Goal: Task Accomplishment & Management: Manage account settings

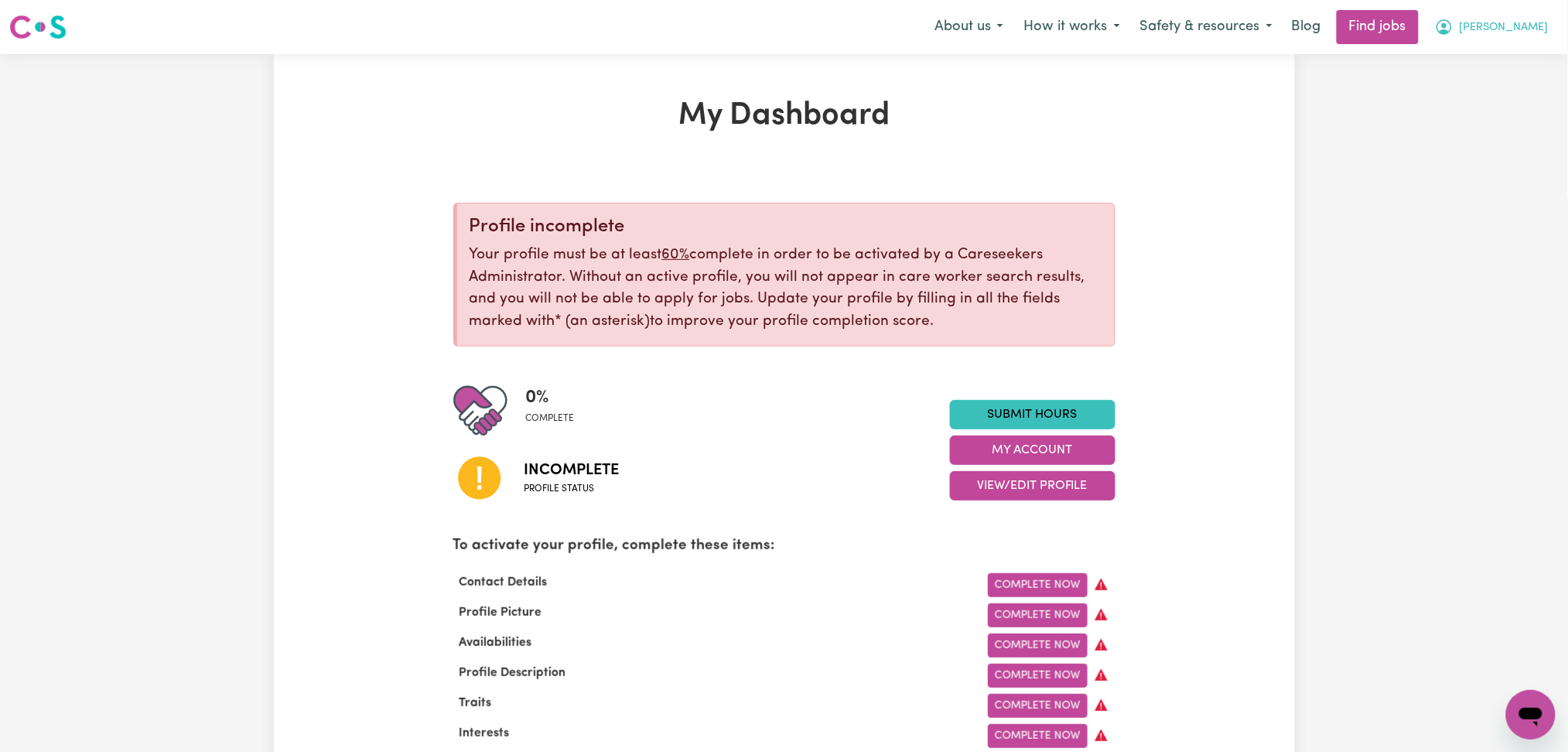
drag, startPoint x: 1479, startPoint y: 31, endPoint x: 1470, endPoint y: 39, distance: 12.0
click at [1451, 31] on icon "My Account" at bounding box center [1444, 27] width 16 height 16
click at [1456, 117] on link "Logout" at bounding box center [1497, 118] width 122 height 29
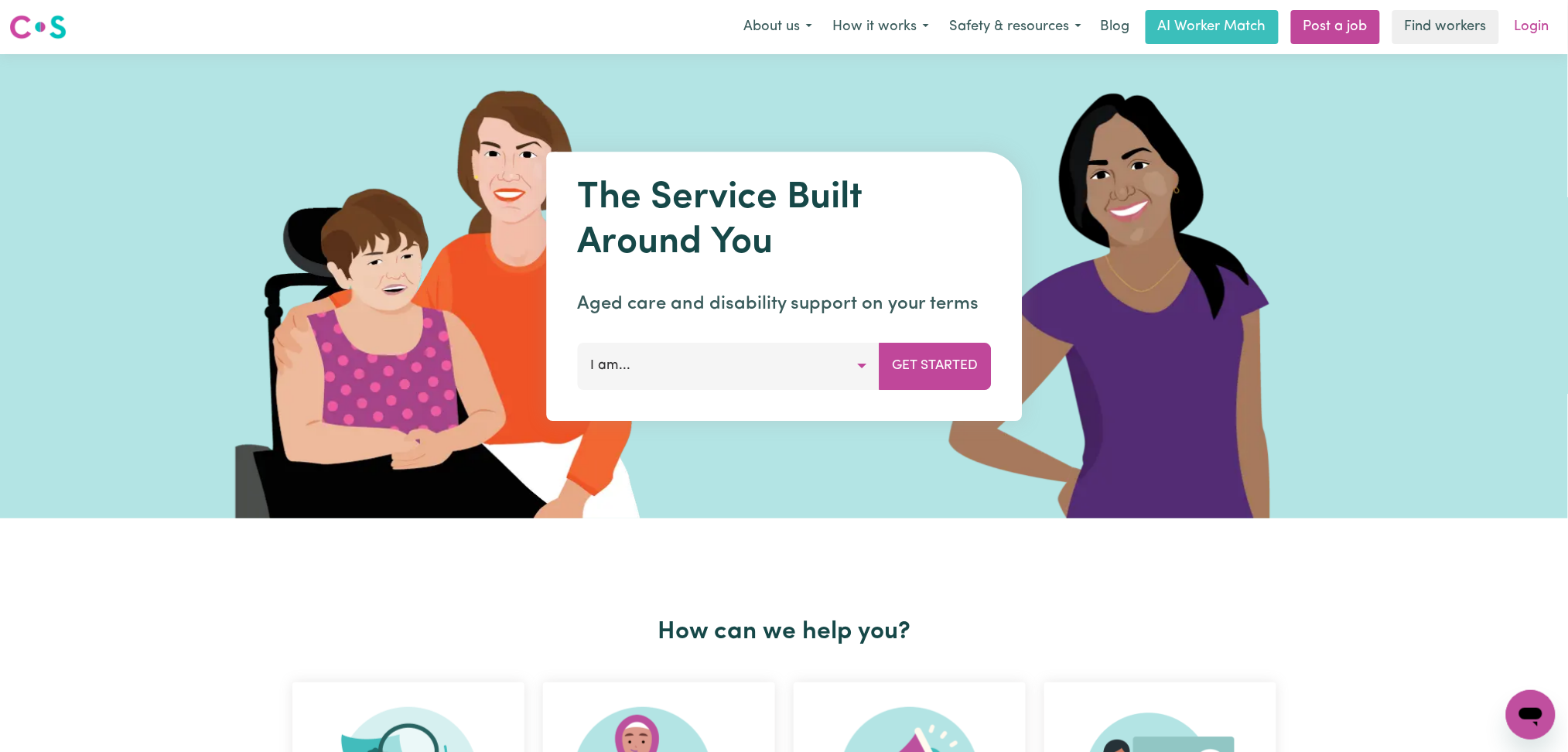
click at [1536, 31] on link "Login" at bounding box center [1532, 26] width 53 height 34
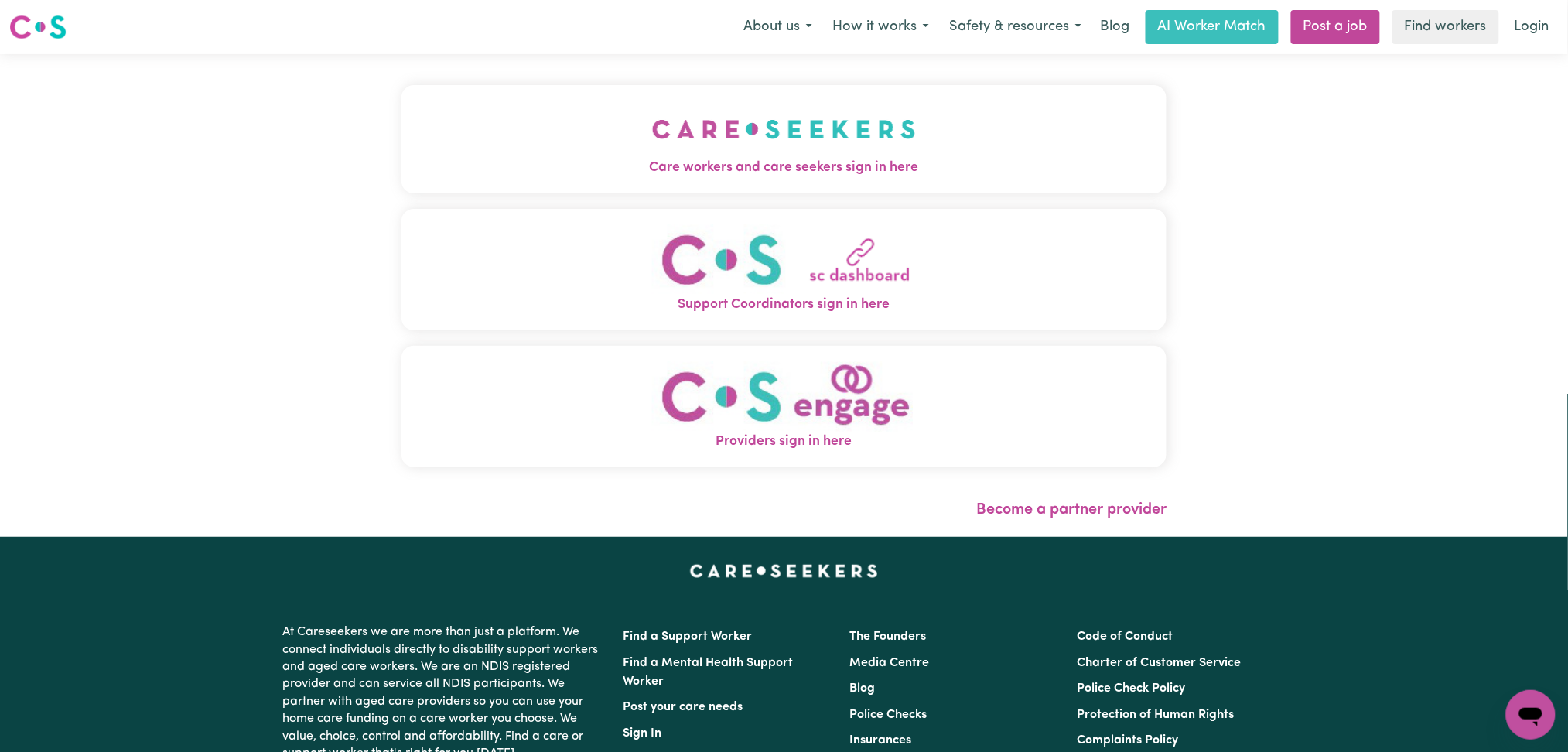
click at [541, 144] on button "Care workers and care seekers sign in here" at bounding box center [784, 139] width 766 height 109
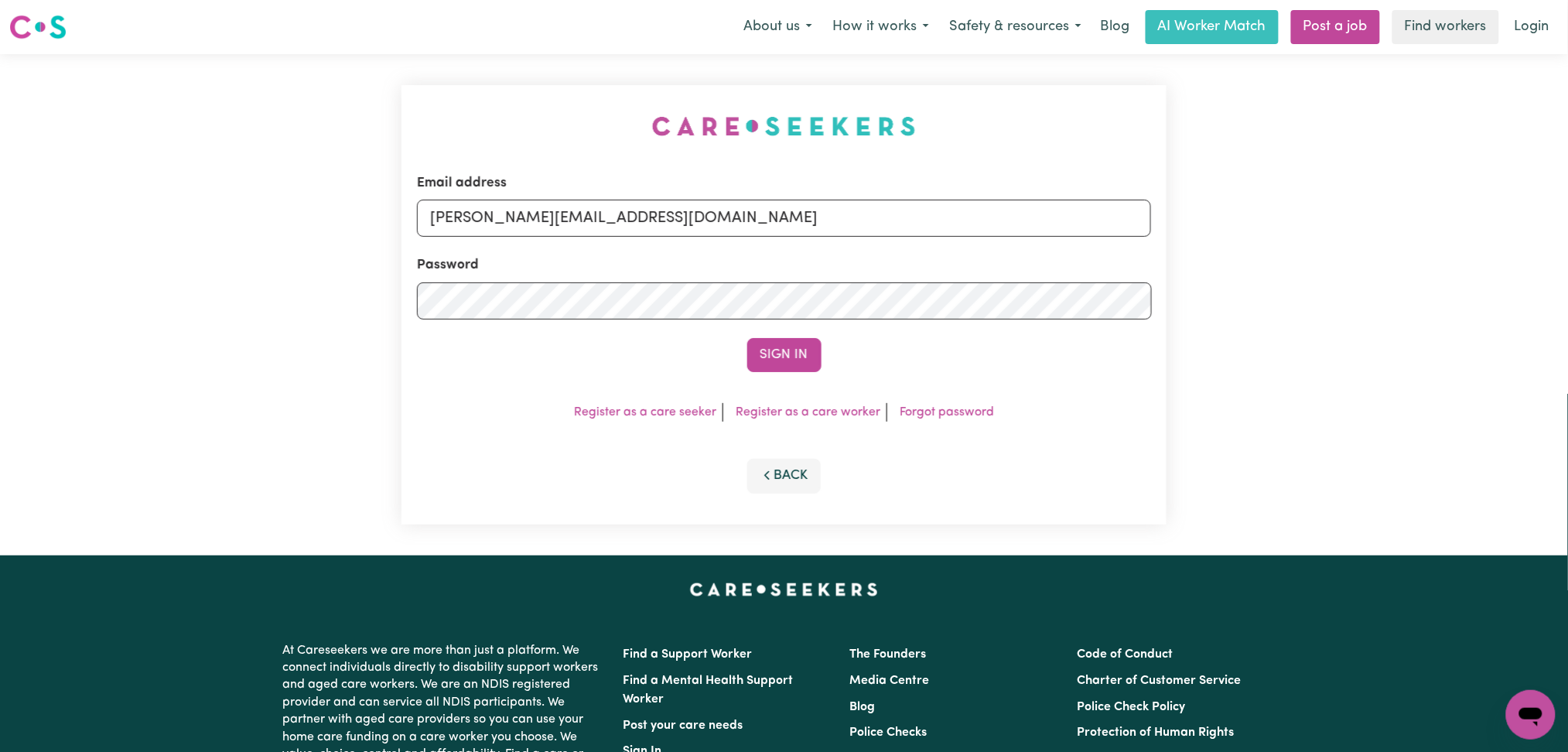
click at [627, 241] on form "Email address [PERSON_NAME][EMAIL_ADDRESS][DOMAIN_NAME] Password Sign In" at bounding box center [784, 272] width 735 height 199
click at [612, 233] on input "[PERSON_NAME][EMAIL_ADDRESS][DOMAIN_NAME]" at bounding box center [784, 218] width 735 height 37
drag, startPoint x: 505, startPoint y: 216, endPoint x: 873, endPoint y: 233, distance: 368.4
click at [873, 233] on input "Superuser~[EMAIL_ADDRESS][DOMAIN_NAME]" at bounding box center [784, 218] width 735 height 37
type input "Superuser~[EMAIL_ADDRESS][DOMAIN_NAME]"
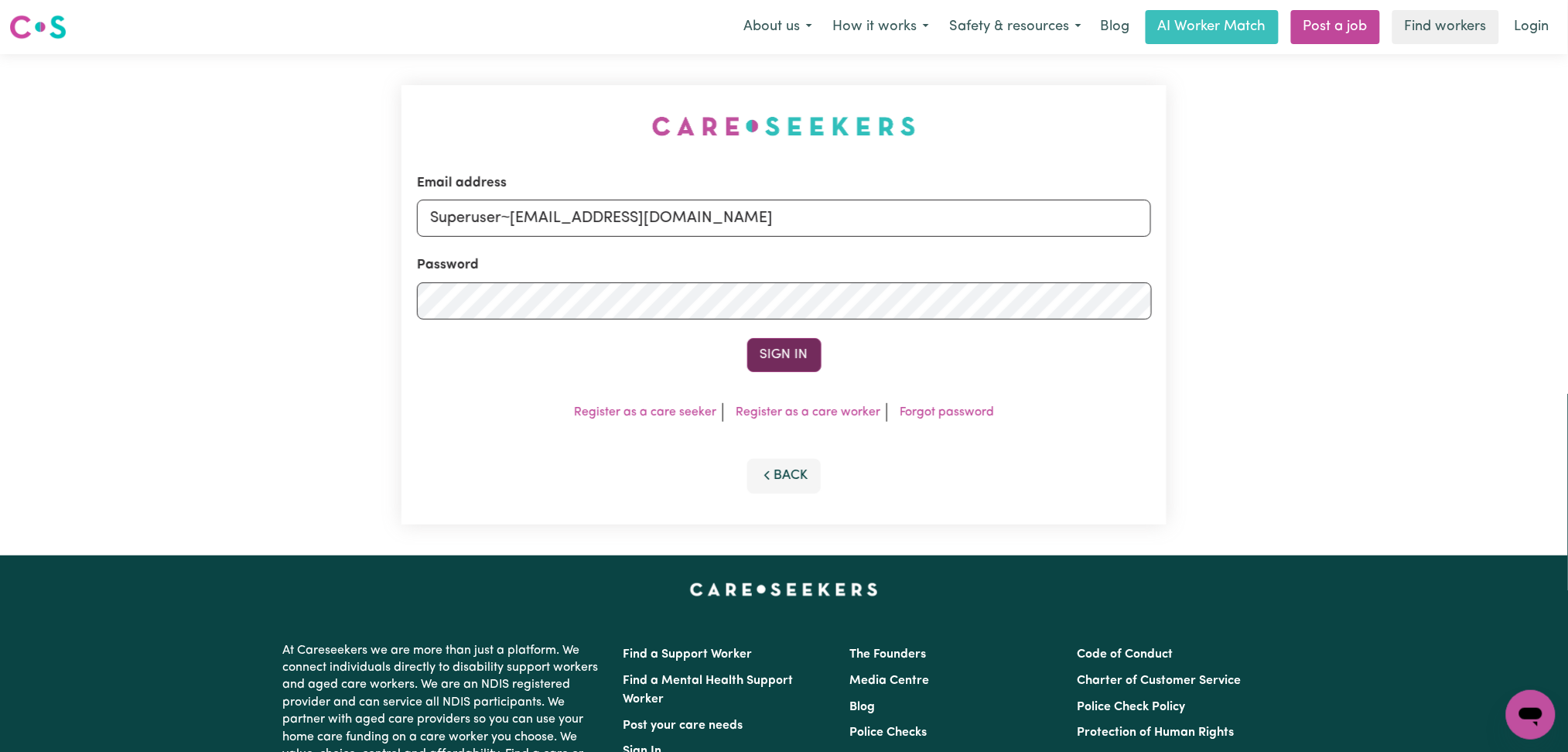
click at [764, 357] on button "Sign In" at bounding box center [784, 354] width 74 height 34
